Goal: Ask a question

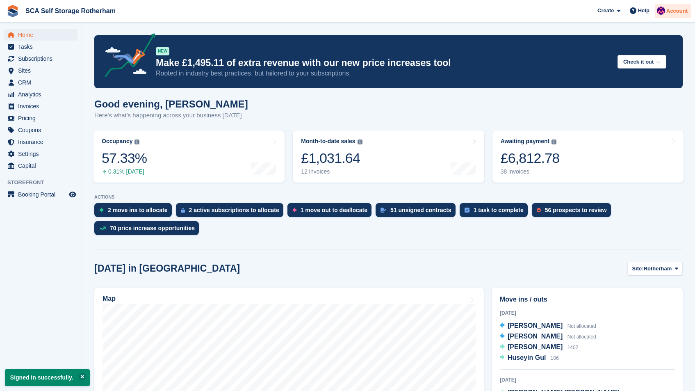
click at [669, 15] on div "Account" at bounding box center [673, 11] width 36 height 14
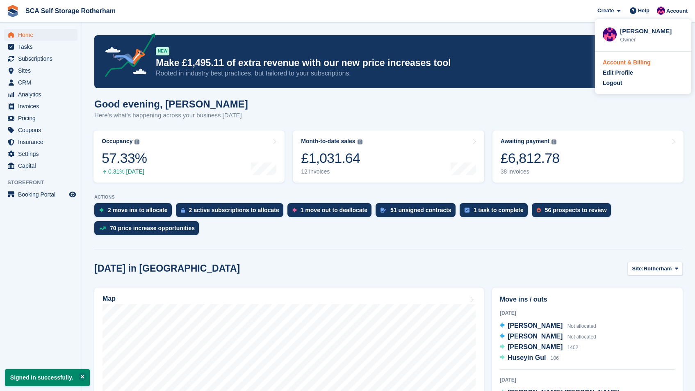
click at [641, 59] on div "Account & Billing" at bounding box center [627, 62] width 48 height 9
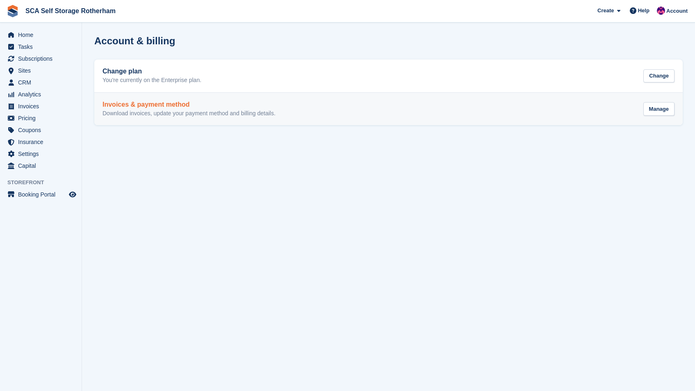
click at [254, 113] on p "Download invoices, update your payment method and billing details." at bounding box center [188, 113] width 173 height 7
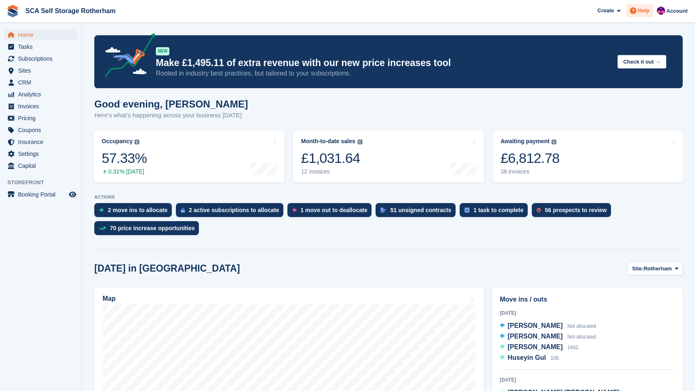
click at [635, 7] on span at bounding box center [633, 11] width 10 height 10
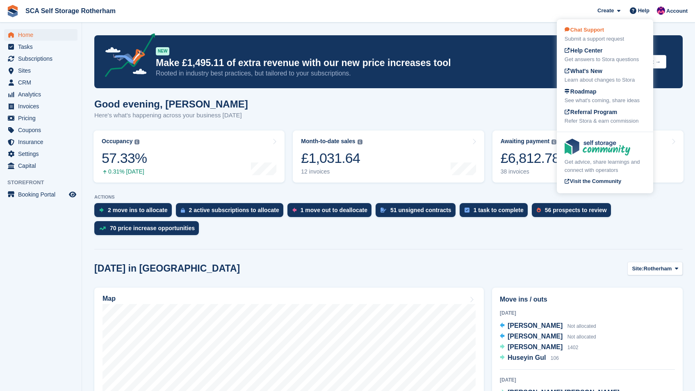
click at [610, 33] on div "Chat Support Submit a support request" at bounding box center [604, 34] width 81 height 17
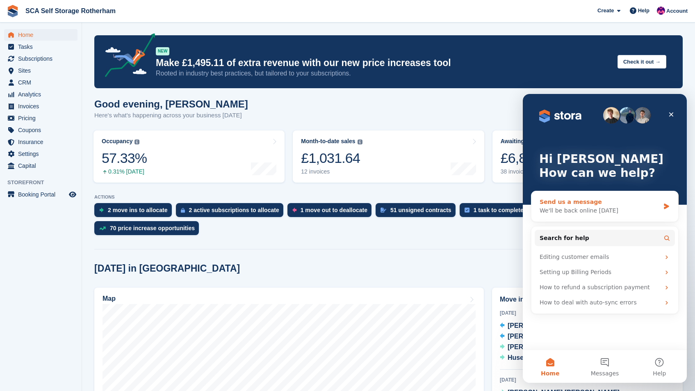
click at [597, 205] on div "Send us a message" at bounding box center [599, 202] width 120 height 9
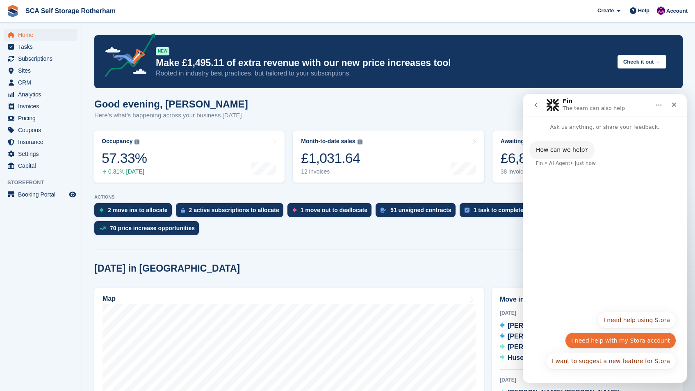
click at [635, 338] on button "I need help with my Stora account" at bounding box center [620, 340] width 111 height 16
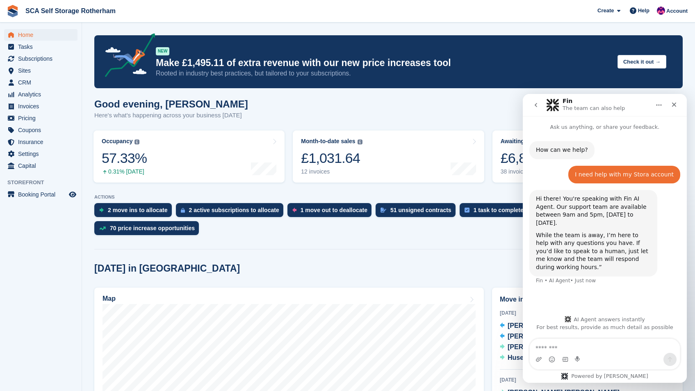
click at [610, 352] on textarea "Message…" at bounding box center [605, 346] width 150 height 14
type textarea "*"
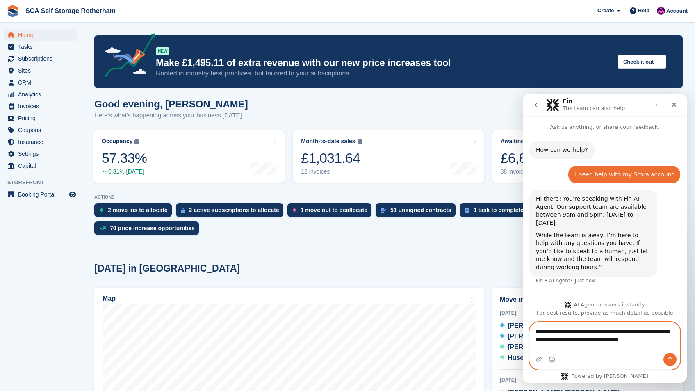
type textarea "**********"
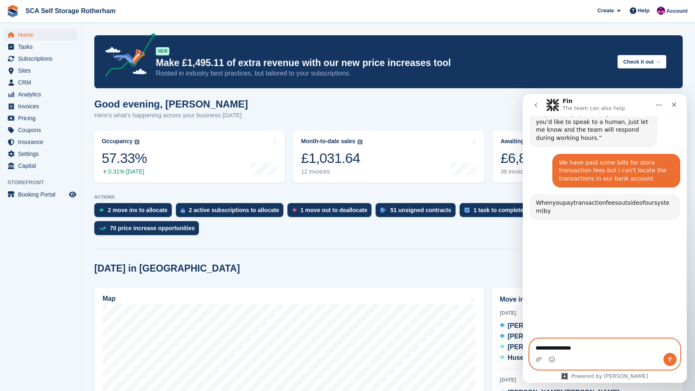
scroll to position [152, 0]
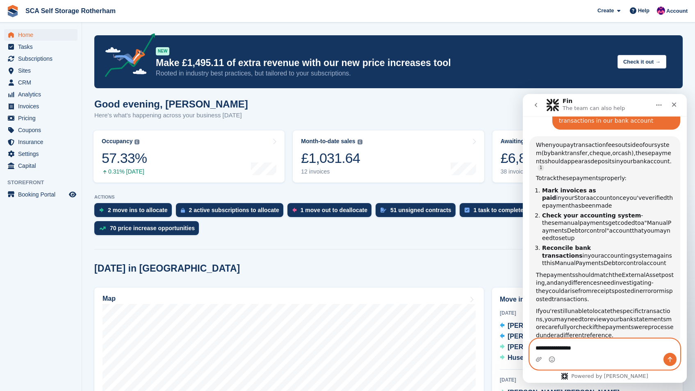
type textarea "**********"
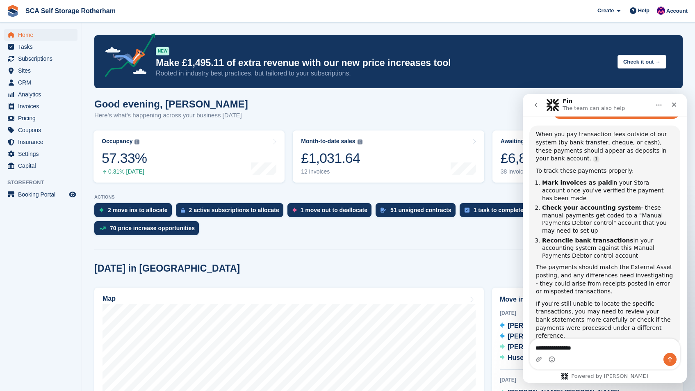
scroll to position [186, 0]
